Goal: Task Accomplishment & Management: Manage account settings

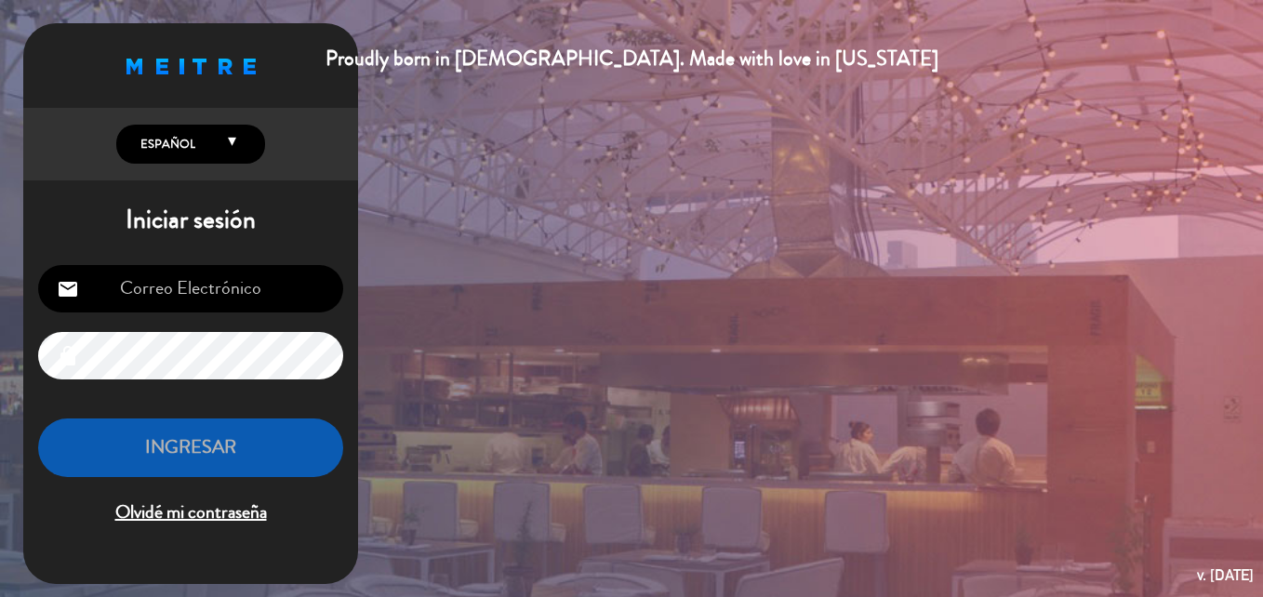
click at [211, 275] on input "email" at bounding box center [190, 288] width 305 height 47
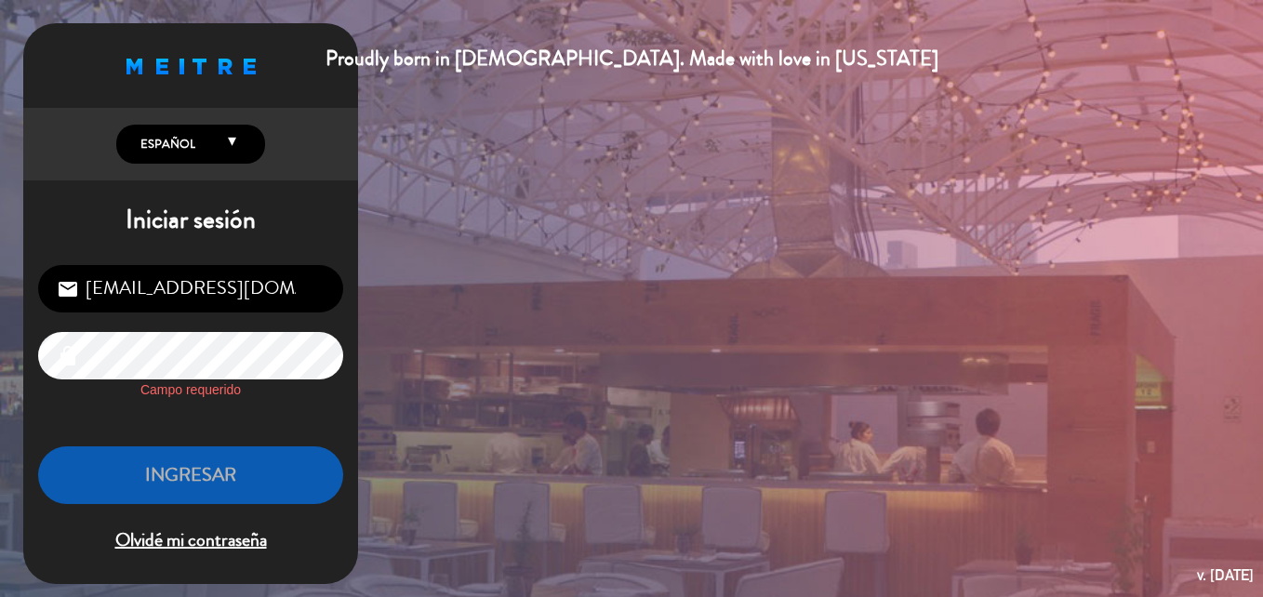
click at [262, 287] on input "[EMAIL_ADDRESS][DOMAIN_NAME]" at bounding box center [190, 288] width 305 height 47
click at [288, 284] on input "[EMAIL_ADDRESS][DOMAIN_NAME]" at bounding box center [190, 288] width 305 height 47
type input "f"
click at [288, 284] on input "[PERSON_NAME]" at bounding box center [190, 288] width 305 height 47
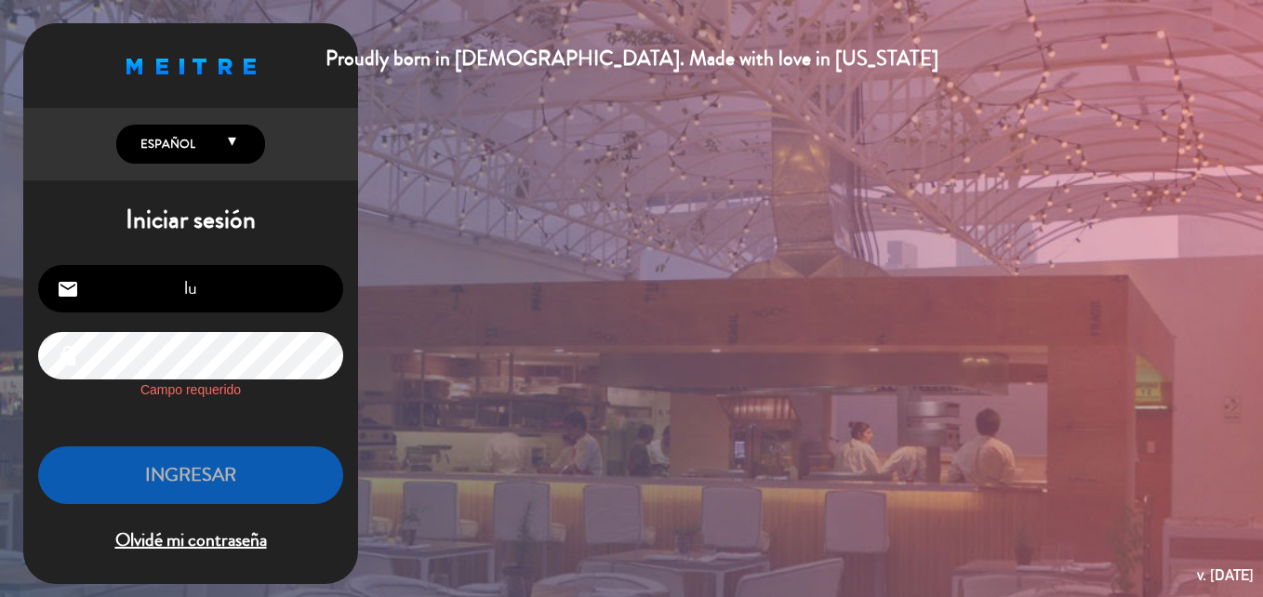
type input "l"
click at [288, 284] on input "email" at bounding box center [190, 288] width 305 height 47
type input "l"
